Goal: Answer question/provide support: Share knowledge or assist other users

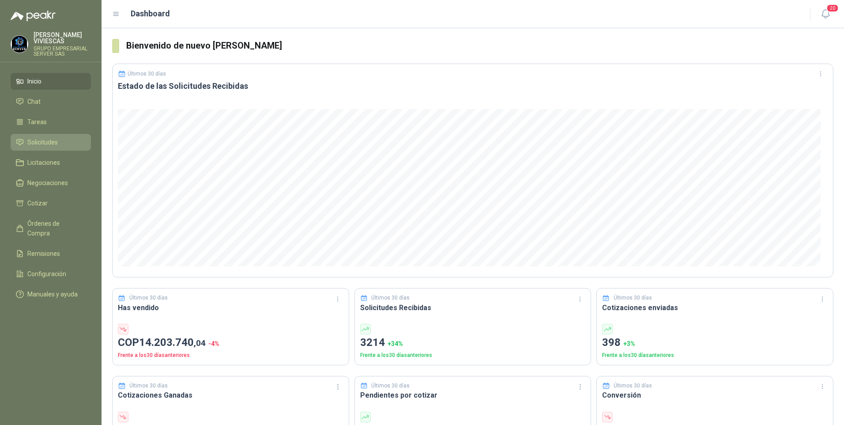
click at [31, 138] on span "Solicitudes" at bounding box center [42, 142] width 30 height 10
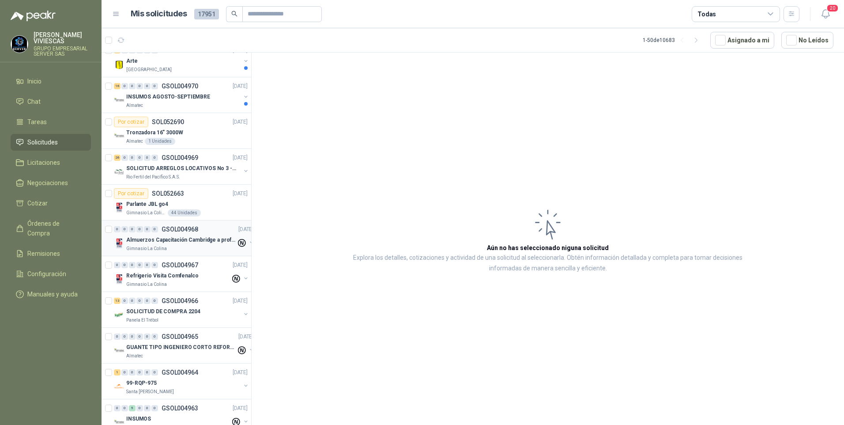
scroll to position [353, 0]
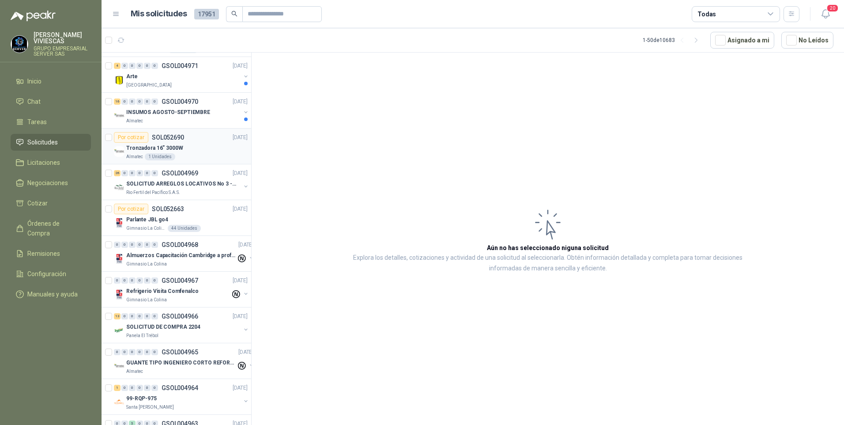
click at [142, 146] on p "Tronzadora 16” 3000W" at bounding box center [154, 148] width 57 height 8
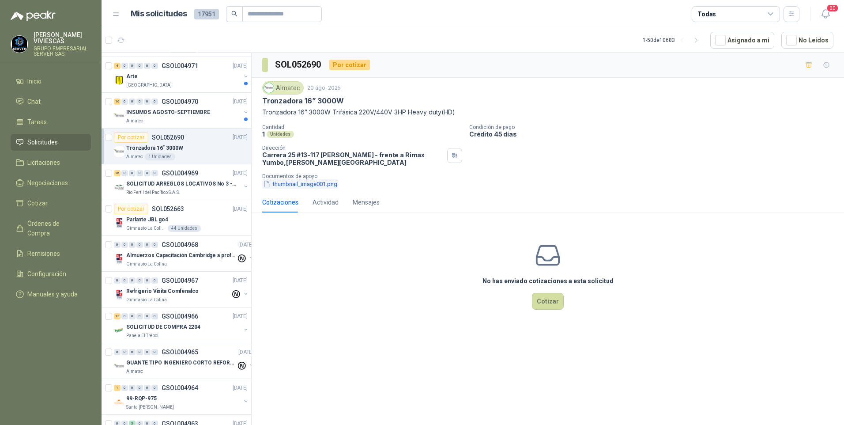
click at [303, 184] on button "thumbnail_image001.png" at bounding box center [300, 183] width 76 height 9
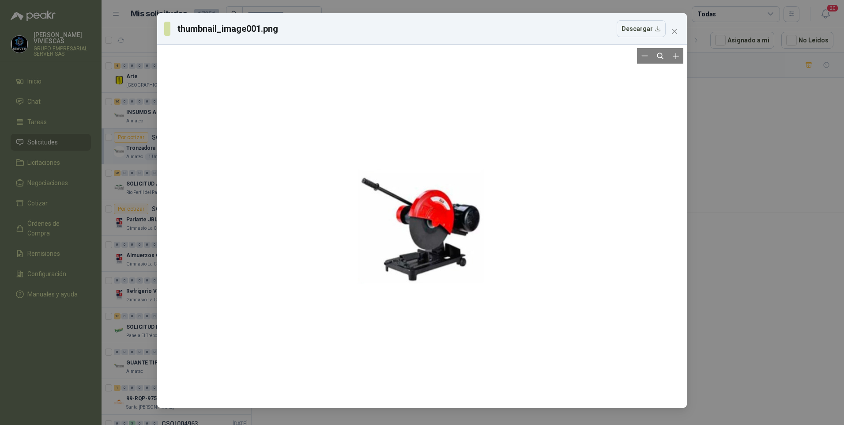
click at [437, 226] on div at bounding box center [422, 226] width 129 height 356
click at [720, 233] on div "thumbnail_image001.png Descargar" at bounding box center [422, 212] width 844 height 425
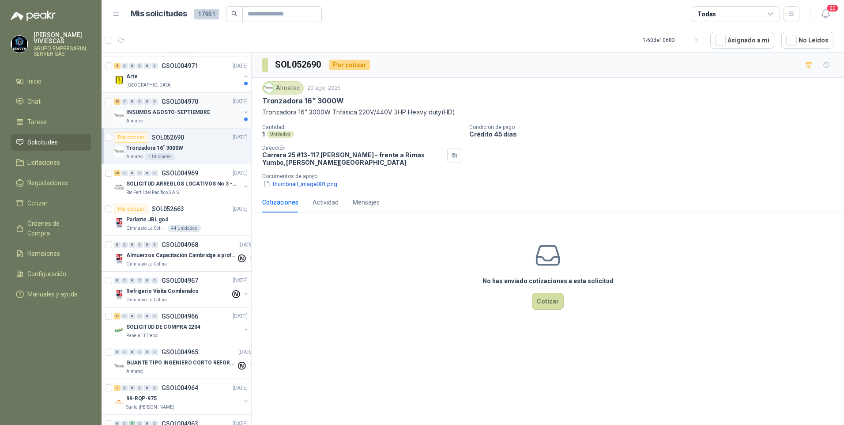
click at [147, 109] on div "INSUMOS AGOSTO-SEPTIEMBRE" at bounding box center [183, 112] width 114 height 11
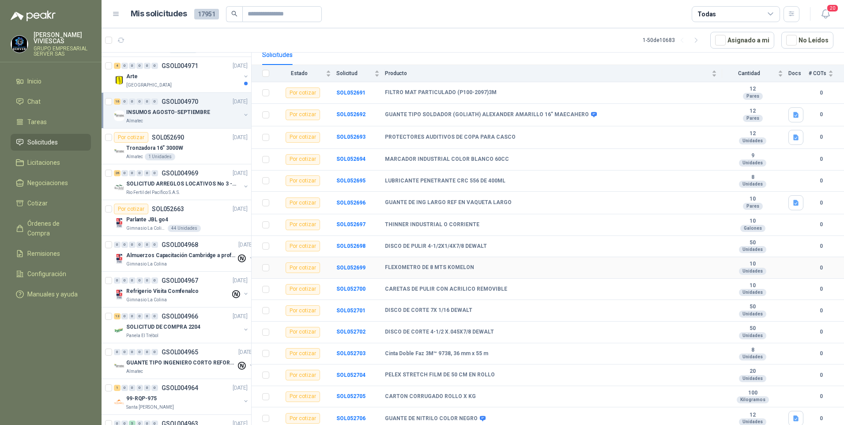
scroll to position [90, 0]
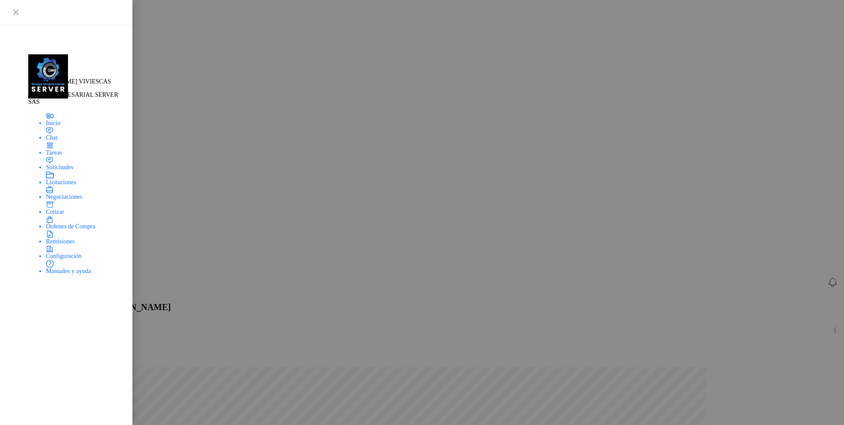
click at [49, 142] on span "Solicitudes" at bounding box center [52, 140] width 27 height 7
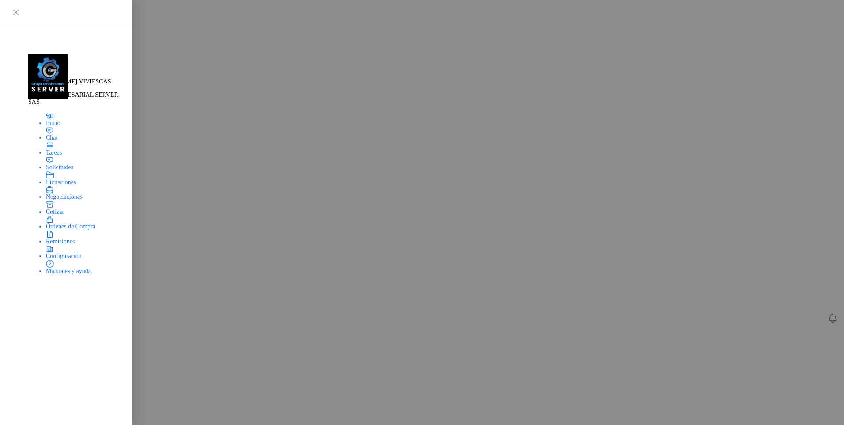
drag, startPoint x: 383, startPoint y: 200, endPoint x: 540, endPoint y: 278, distance: 174.8
drag, startPoint x: 586, startPoint y: 320, endPoint x: 435, endPoint y: 287, distance: 154.6
drag, startPoint x: 385, startPoint y: 181, endPoint x: 765, endPoint y: 181, distance: 380.2
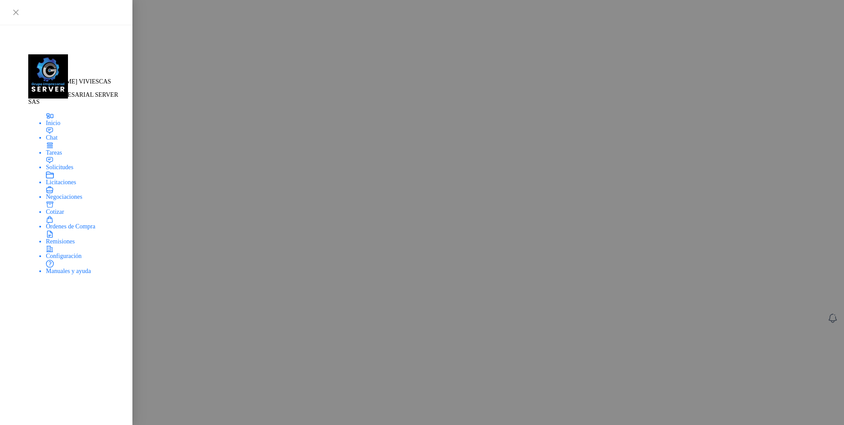
copy tr "CONTACTOR SCHNEIDER REF.LC1D09 A 440V AC 5"
drag, startPoint x: 153, startPoint y: 72, endPoint x: 159, endPoint y: 112, distance: 39.8
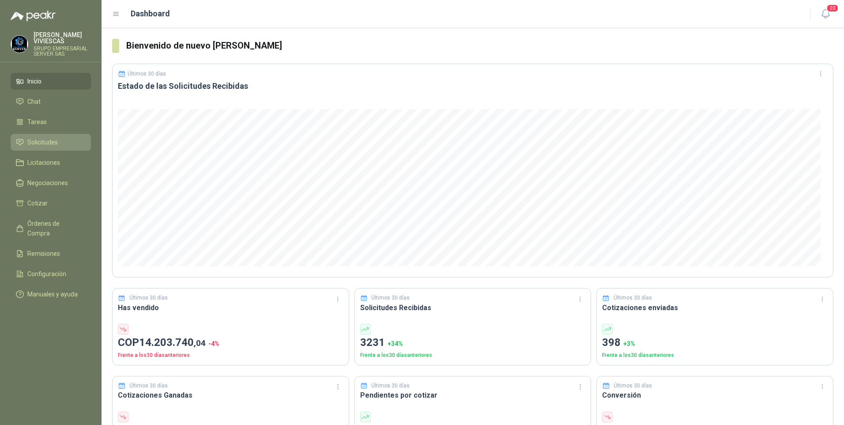
click at [49, 142] on span "Solicitudes" at bounding box center [42, 142] width 30 height 10
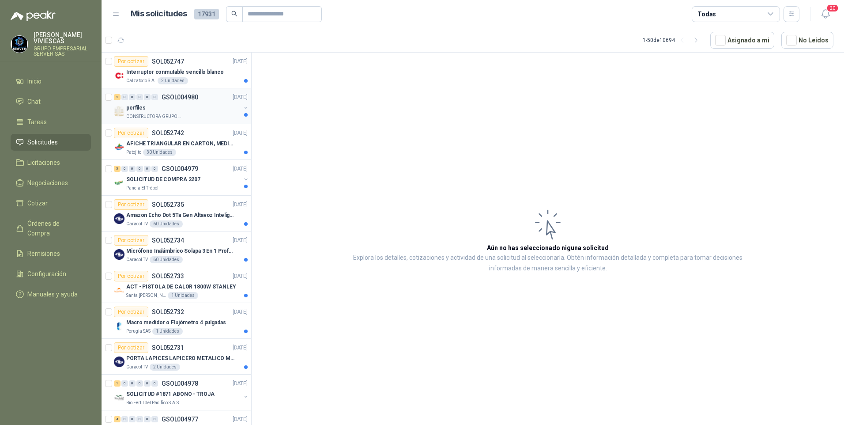
click at [132, 103] on div "perfiles" at bounding box center [183, 107] width 114 height 11
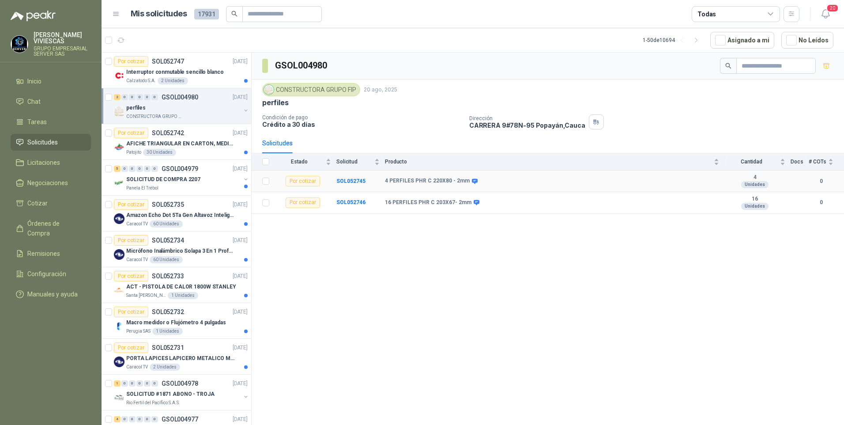
click at [384, 180] on td "SOL052745" at bounding box center [361, 181] width 49 height 22
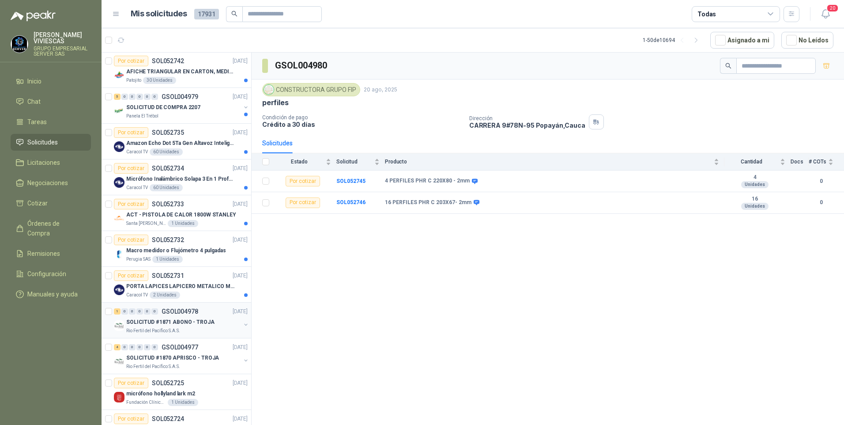
scroll to position [88, 0]
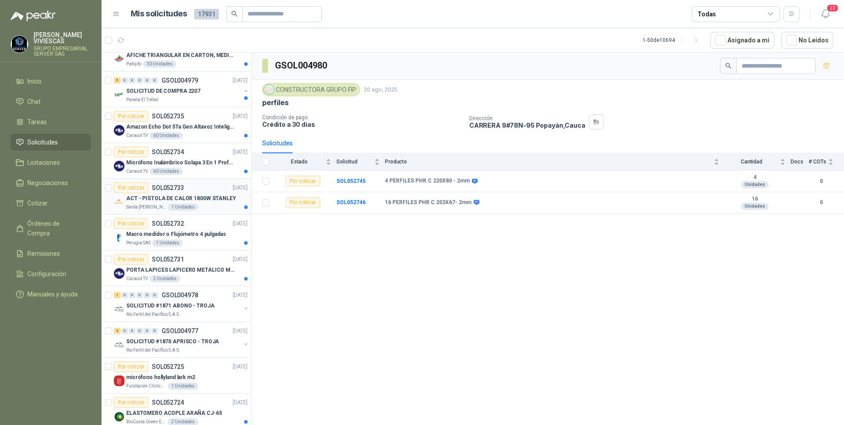
click at [150, 198] on p "ACT - PISTOLA DE CALOR 1800W STANLEY" at bounding box center [181, 198] width 110 height 8
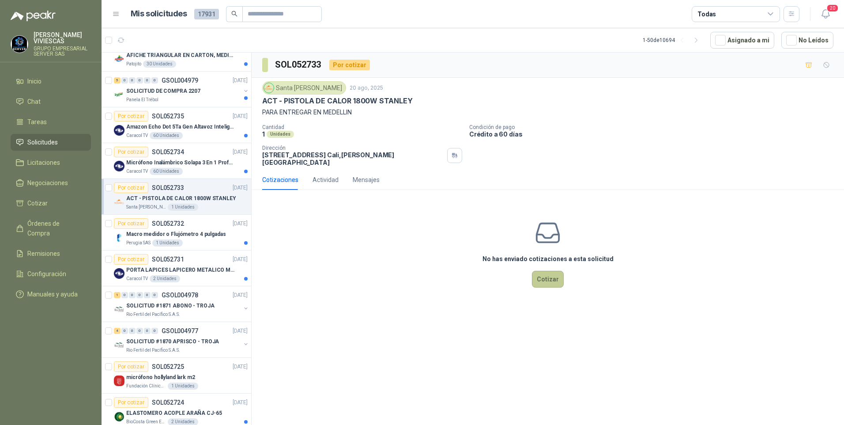
click at [545, 274] on button "Cotizar" at bounding box center [548, 279] width 32 height 17
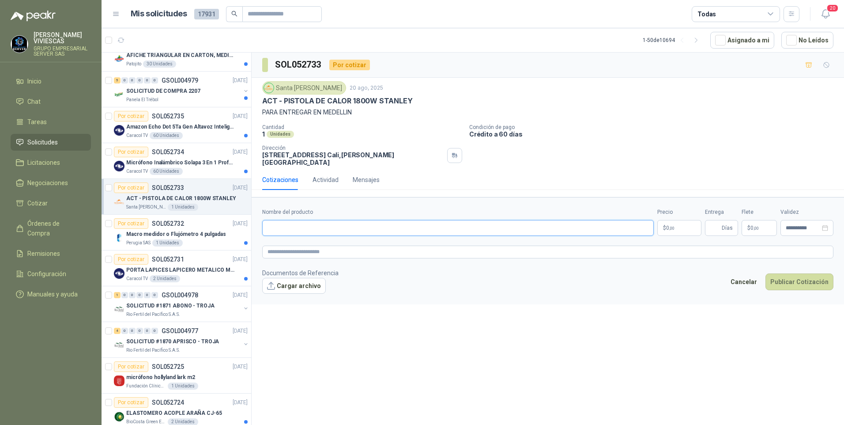
click at [307, 220] on input "Nombre del producto" at bounding box center [458, 228] width 392 height 16
type input "*"
paste input "**********"
drag, startPoint x: 335, startPoint y: 220, endPoint x: 220, endPoint y: 219, distance: 114.8
click at [207, 223] on div "Por cotizar SOL052747 20/08/25 Interruptor conmutable sencillo blanco Calzatodo…" at bounding box center [473, 240] width 743 height 376
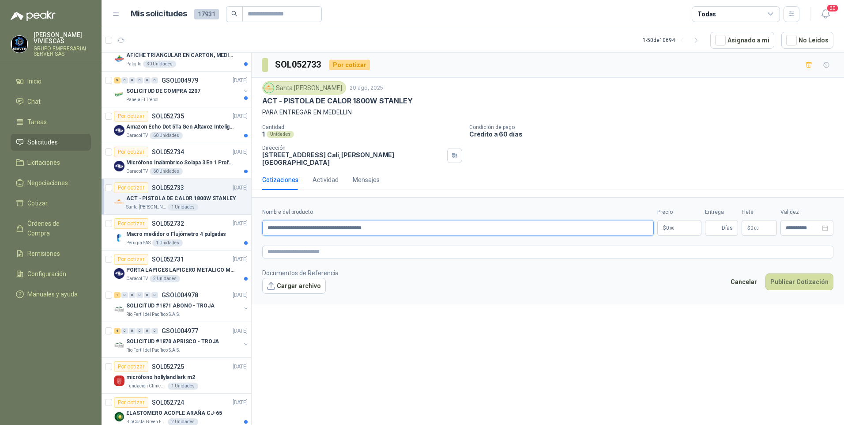
click at [408, 225] on input "**********" at bounding box center [458, 228] width 392 height 16
type input "**********"
click at [300, 278] on button "Cargar archivo" at bounding box center [294, 286] width 64 height 16
click at [298, 280] on button "Cargar archivo" at bounding box center [294, 286] width 64 height 16
click at [681, 223] on body "RODRIGO VIVIESCAS GRUPO EMPRESARIAL SERVER SAS Inicio Chat Tareas Solicitudes L…" at bounding box center [422, 212] width 844 height 425
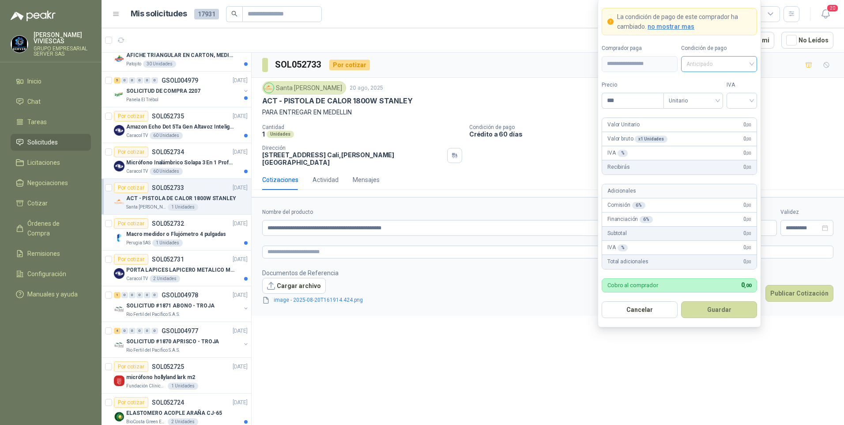
click at [701, 61] on span "Anticipado" at bounding box center [719, 63] width 65 height 13
click at [721, 96] on div "Crédito a 30 días" at bounding box center [719, 96] width 62 height 10
click at [624, 103] on input "***" at bounding box center [632, 100] width 61 height 15
type input "*********"
click at [744, 100] on input "search" at bounding box center [742, 99] width 20 height 13
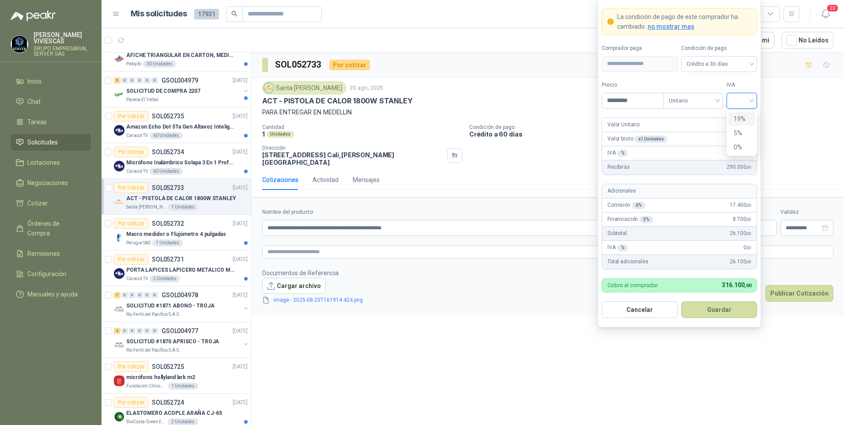
click at [742, 116] on div "19%" at bounding box center [742, 119] width 16 height 10
click at [727, 59] on span "Crédito a 30 días" at bounding box center [719, 63] width 65 height 13
drag, startPoint x: 719, startPoint y: 112, endPoint x: 707, endPoint y: 114, distance: 12.5
click at [716, 110] on div "Crédito a 60 días" at bounding box center [719, 111] width 62 height 10
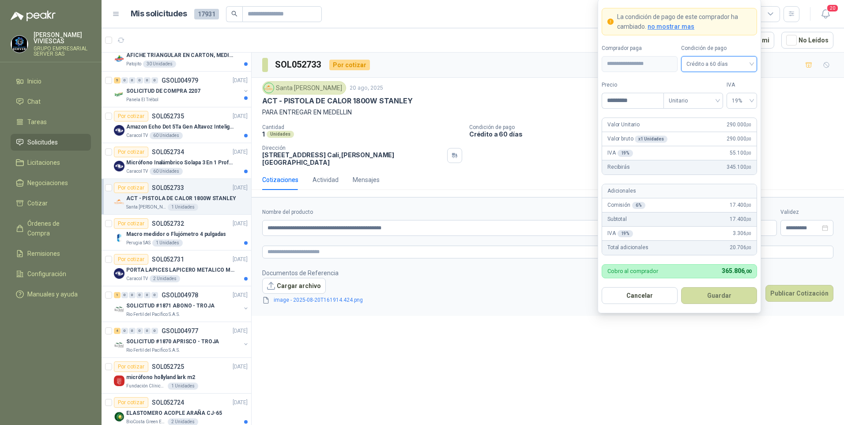
click at [729, 61] on span "Crédito a 60 días" at bounding box center [719, 63] width 65 height 13
click at [714, 97] on div "Crédito a 30 días" at bounding box center [719, 96] width 62 height 10
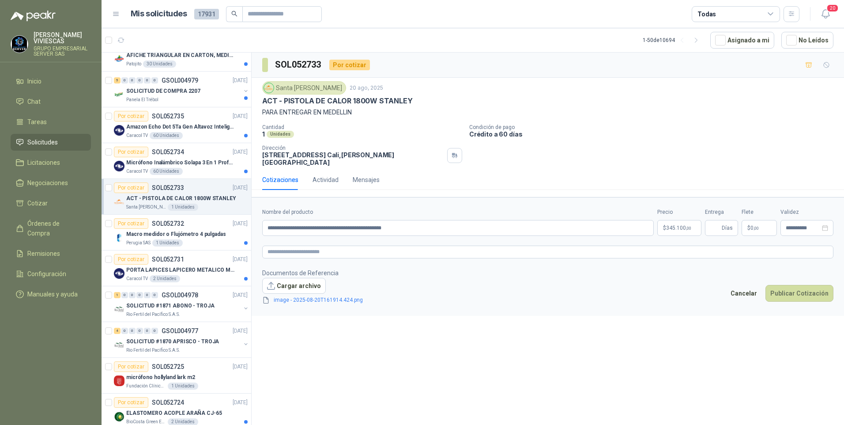
click at [795, 105] on div "ACT - PISTOLA DE CALOR 1800W STANLEY" at bounding box center [547, 100] width 571 height 9
click at [719, 220] on input "Entrega" at bounding box center [716, 227] width 10 height 15
click at [422, 332] on div "**********" at bounding box center [548, 240] width 593 height 375
click at [715, 220] on input "Entrega" at bounding box center [716, 227] width 10 height 15
drag, startPoint x: 457, startPoint y: 389, endPoint x: 654, endPoint y: 295, distance: 218.5
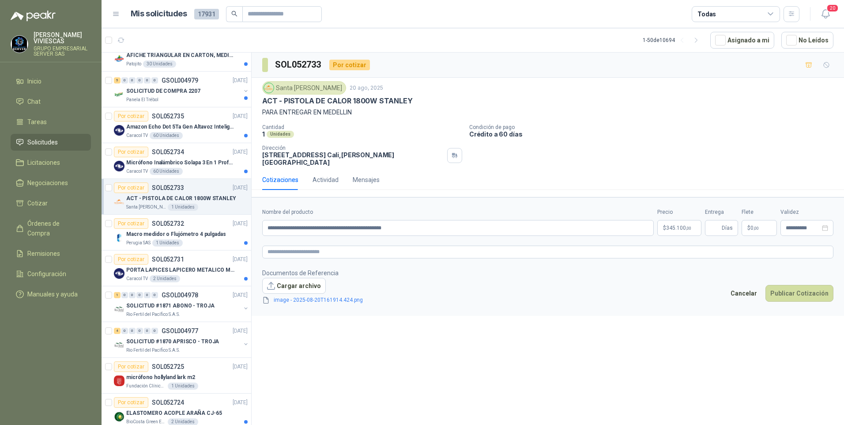
click at [457, 389] on div "**********" at bounding box center [548, 240] width 593 height 375
drag, startPoint x: 714, startPoint y: 216, endPoint x: 735, endPoint y: 226, distance: 23.1
click at [714, 220] on input "Entrega" at bounding box center [716, 227] width 10 height 15
type input "*"
click at [799, 290] on button "Publicar Cotización" at bounding box center [800, 293] width 68 height 17
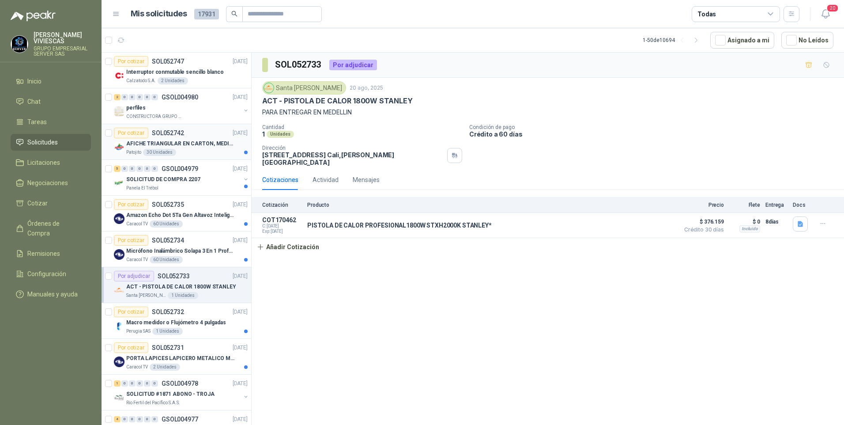
click at [189, 138] on div "Por cotizar SOL052742 20/08/25" at bounding box center [181, 133] width 134 height 11
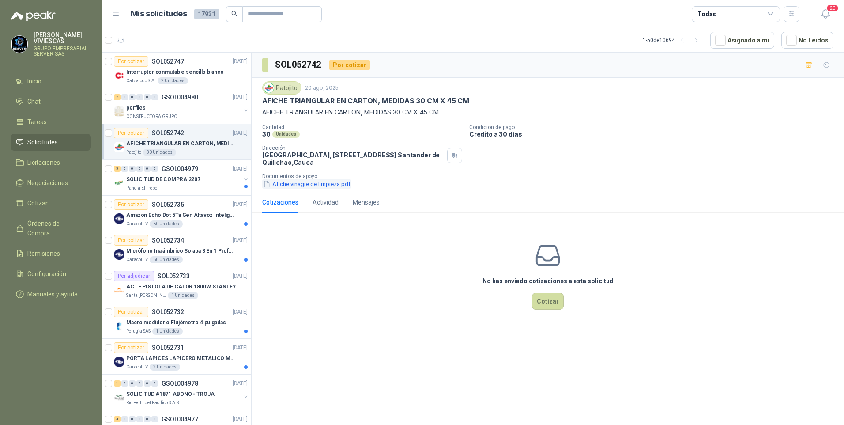
click at [303, 184] on button "Afiche vinagre de limpieza.pdf" at bounding box center [306, 183] width 89 height 9
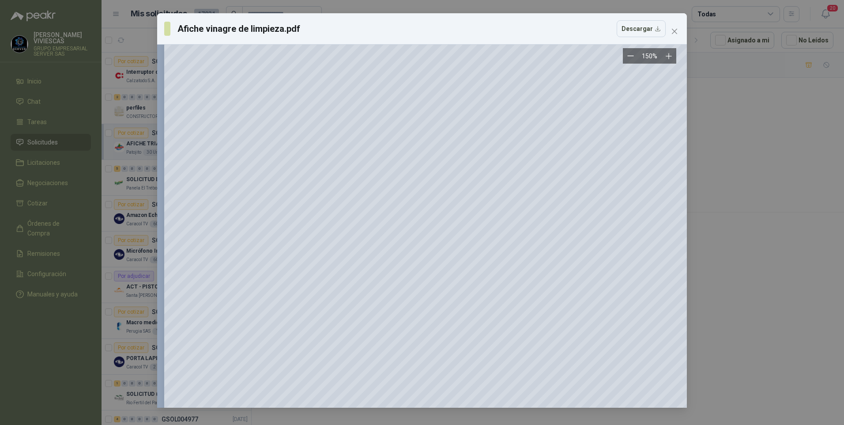
scroll to position [707, 0]
click at [798, 291] on div "Afiche vinagre de limpieza.pdf Descargar 150 %" at bounding box center [422, 212] width 844 height 425
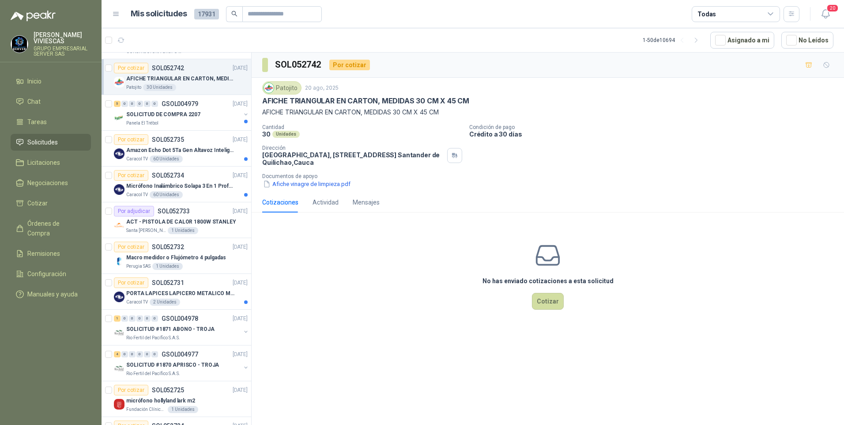
scroll to position [0, 0]
